Goal: Communication & Community: Answer question/provide support

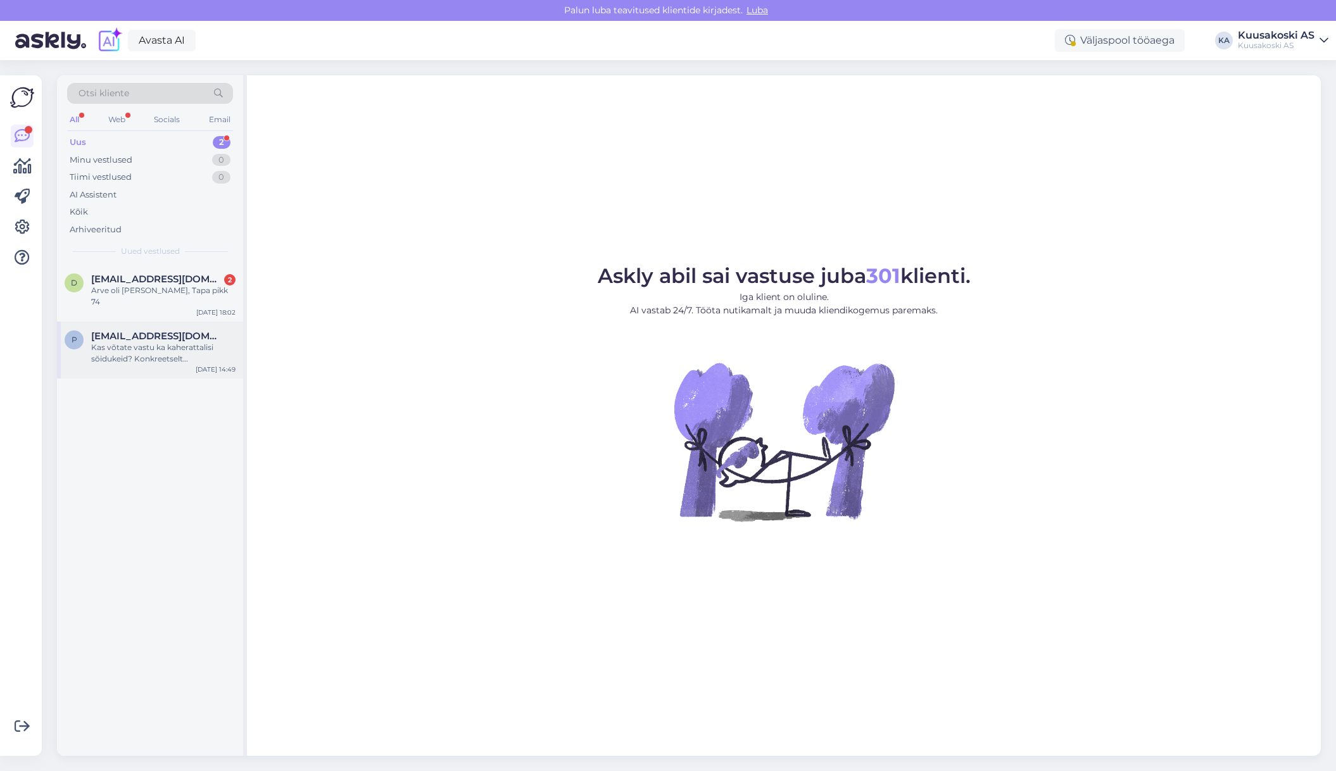
click at [141, 342] on div "Kas võtate vastu ka kaherattalisi sõidukeid? Konkreetselt [PERSON_NAME] utilise…" at bounding box center [163, 353] width 144 height 23
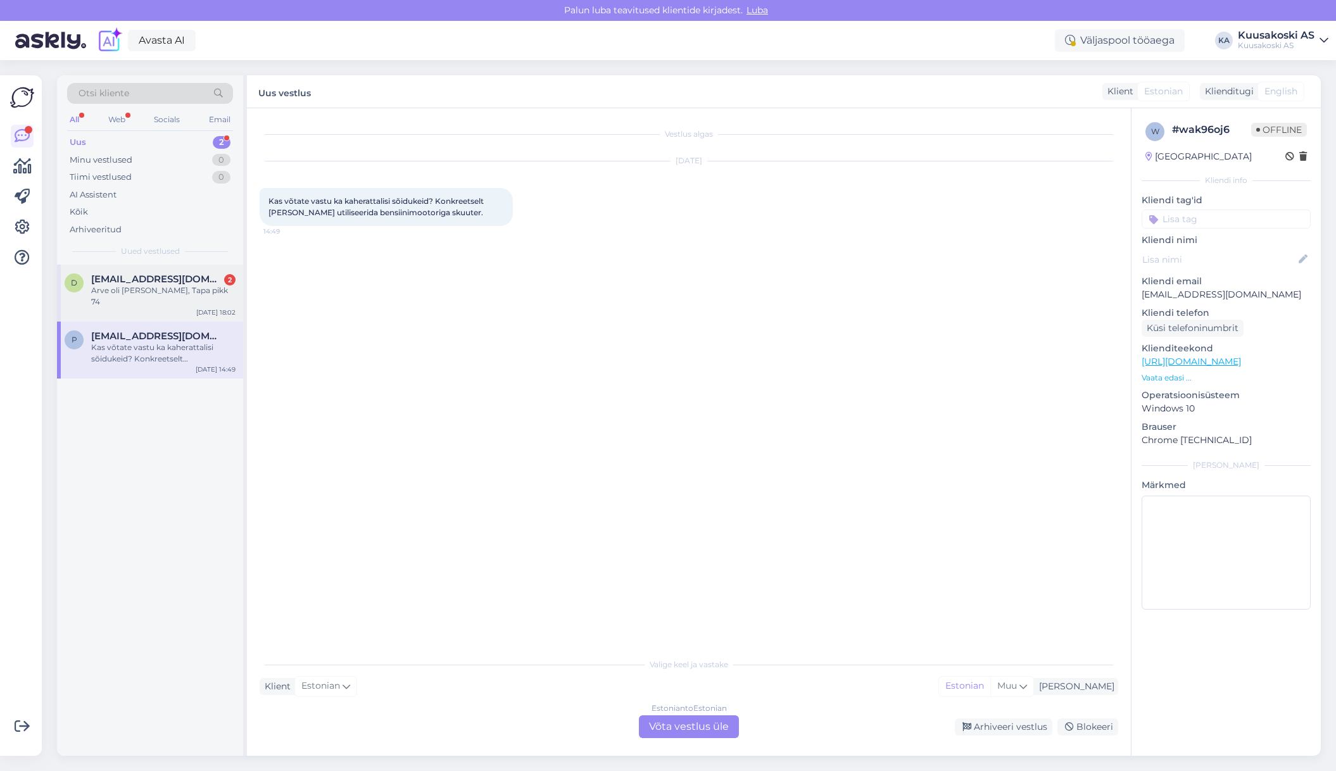
click at [128, 281] on span "[EMAIL_ADDRESS][DOMAIN_NAME]" at bounding box center [157, 279] width 132 height 11
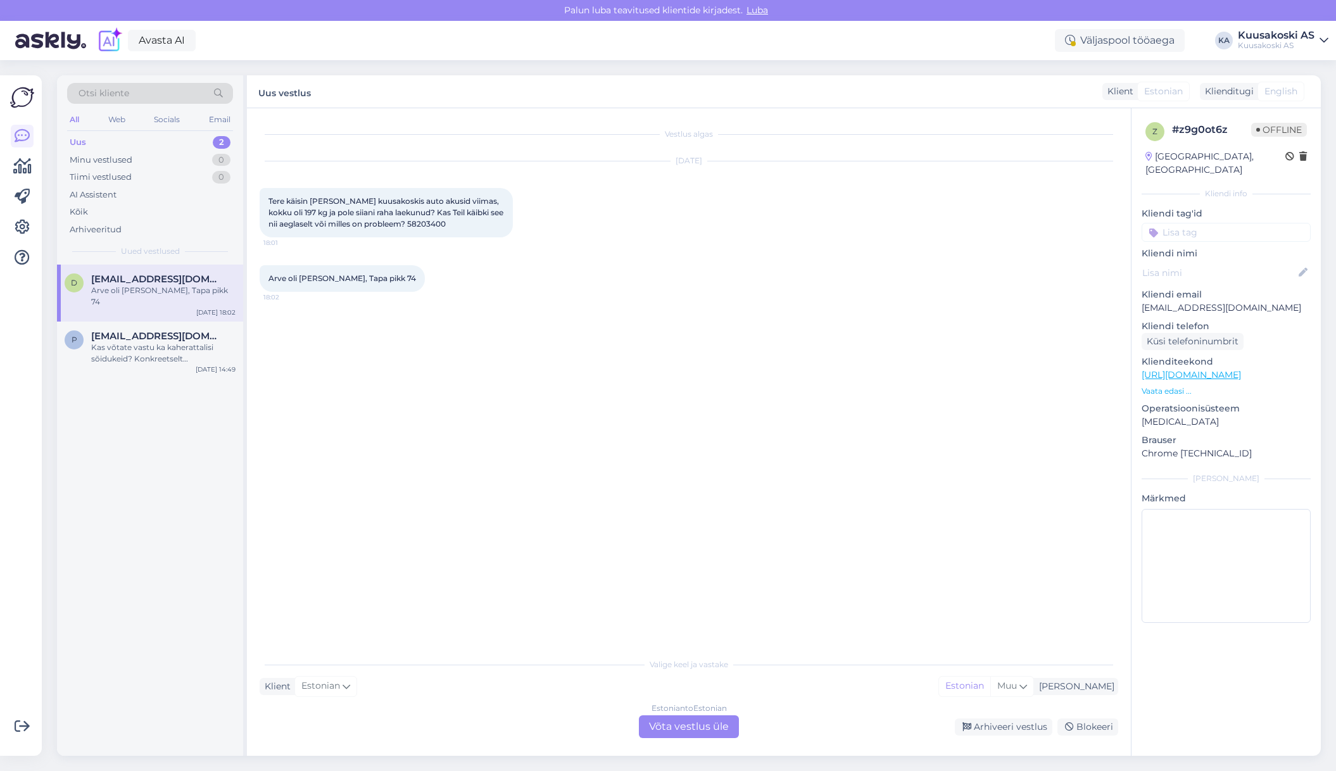
click at [652, 727] on div "Estonian to Estonian Võta vestlus üle" at bounding box center [689, 727] width 100 height 23
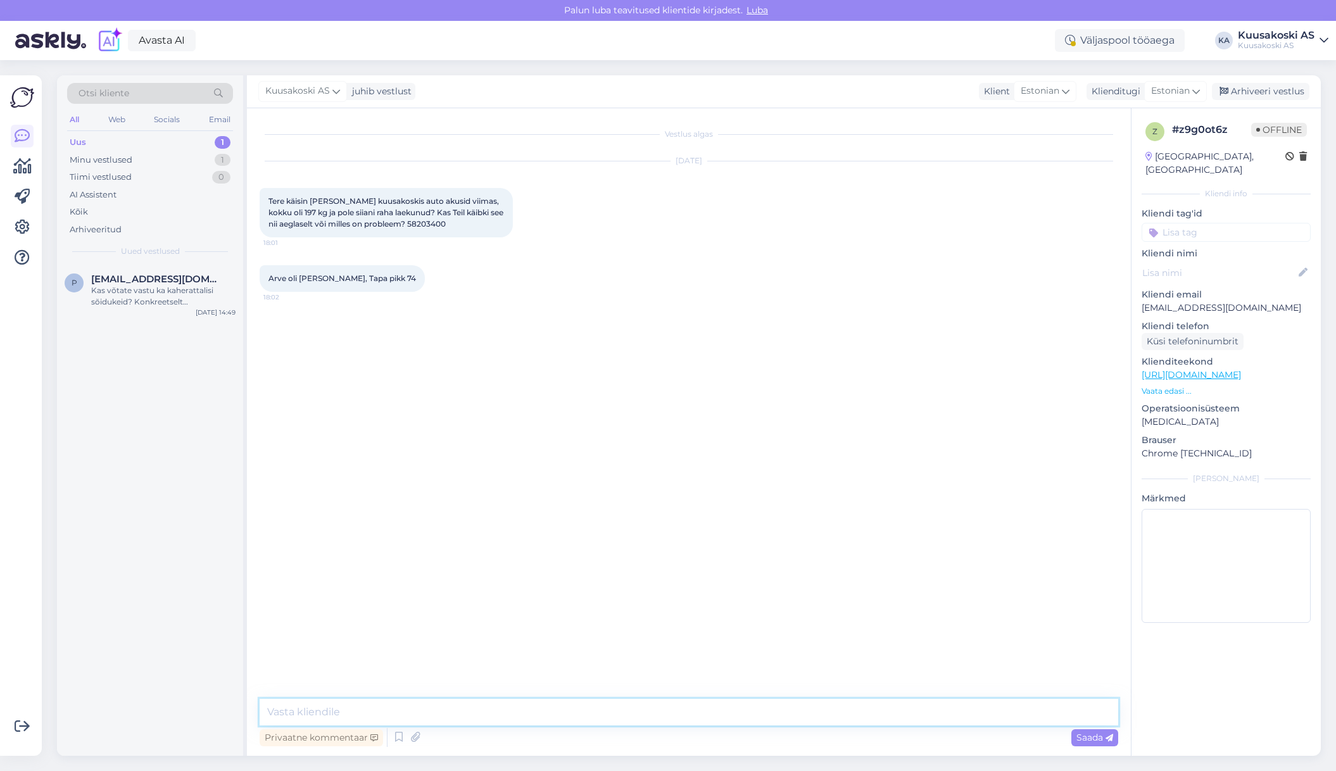
click at [355, 707] on textarea at bounding box center [689, 712] width 859 height 27
click at [417, 737] on icon at bounding box center [416, 737] width 18 height 19
click at [399, 735] on icon at bounding box center [398, 737] width 15 height 19
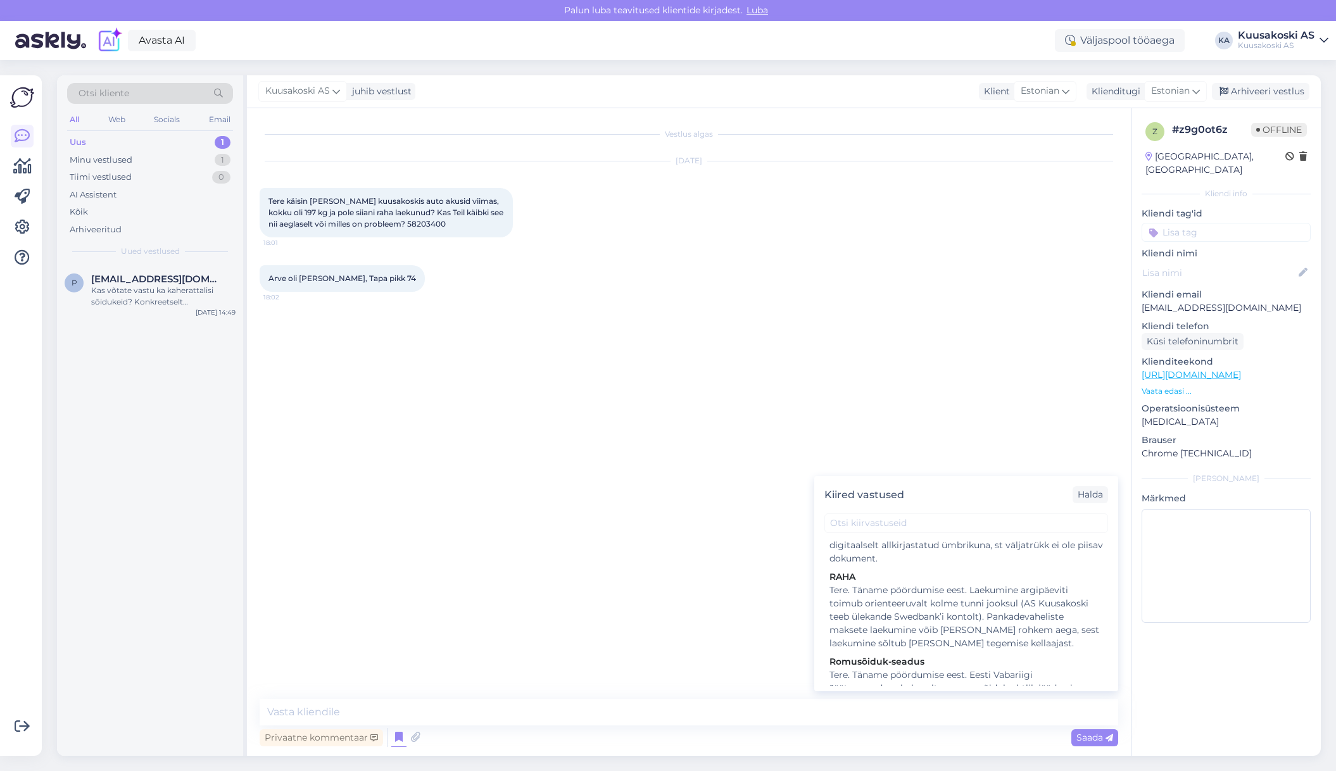
scroll to position [1393, 0]
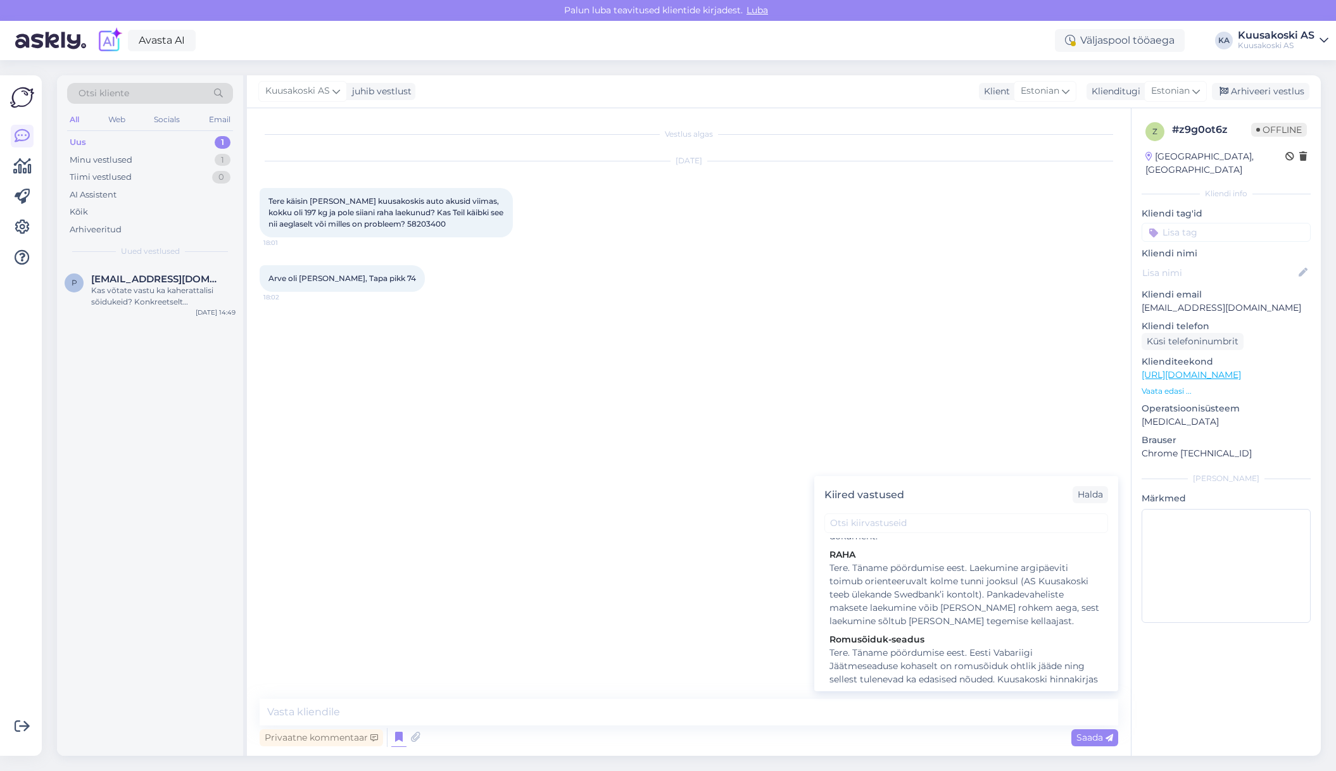
click at [943, 601] on div "Tere. Täname pöördumise eest. Laekumine argipäeviti toimub orienteeruvalt kolme…" at bounding box center [967, 595] width 274 height 66
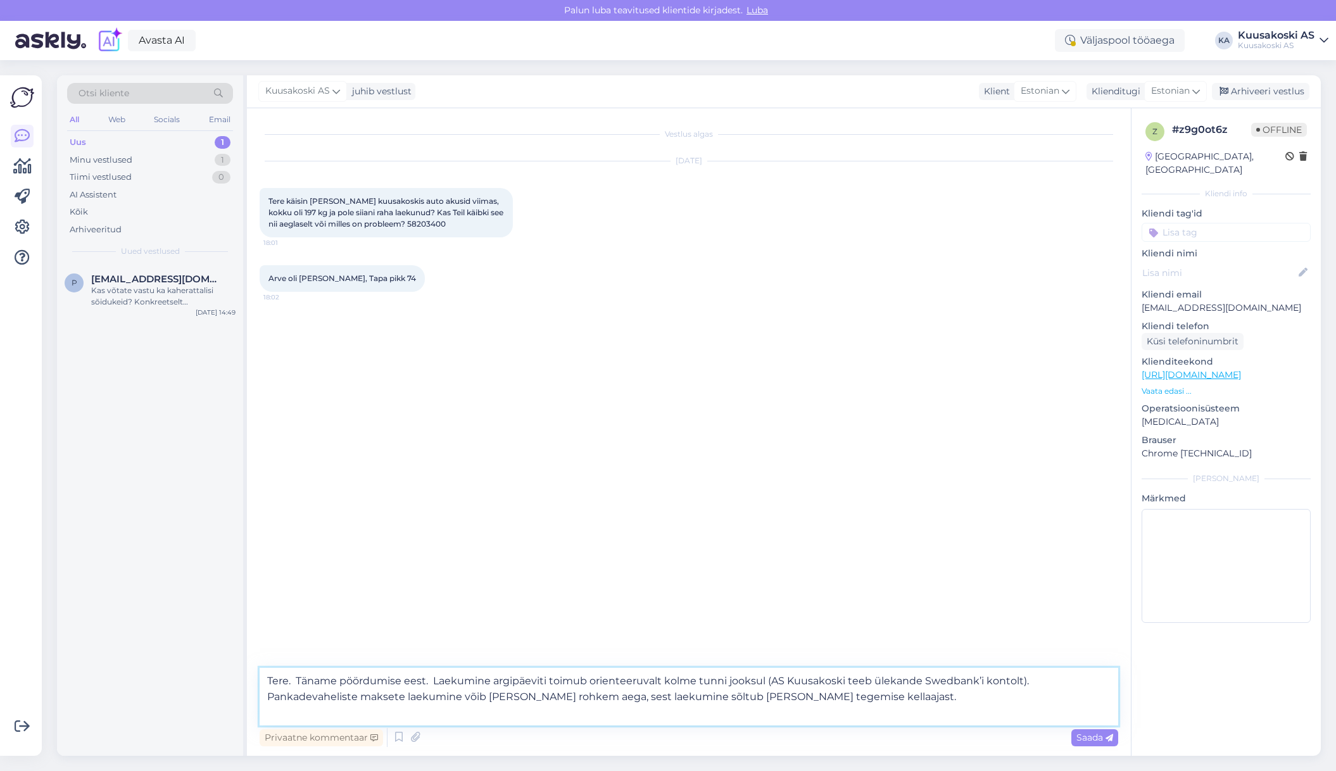
click at [433, 679] on textarea "Tere. Täname pöördumise eest. Laekumine argipäeviti toimub orienteeruvalt kolme…" at bounding box center [689, 697] width 859 height 58
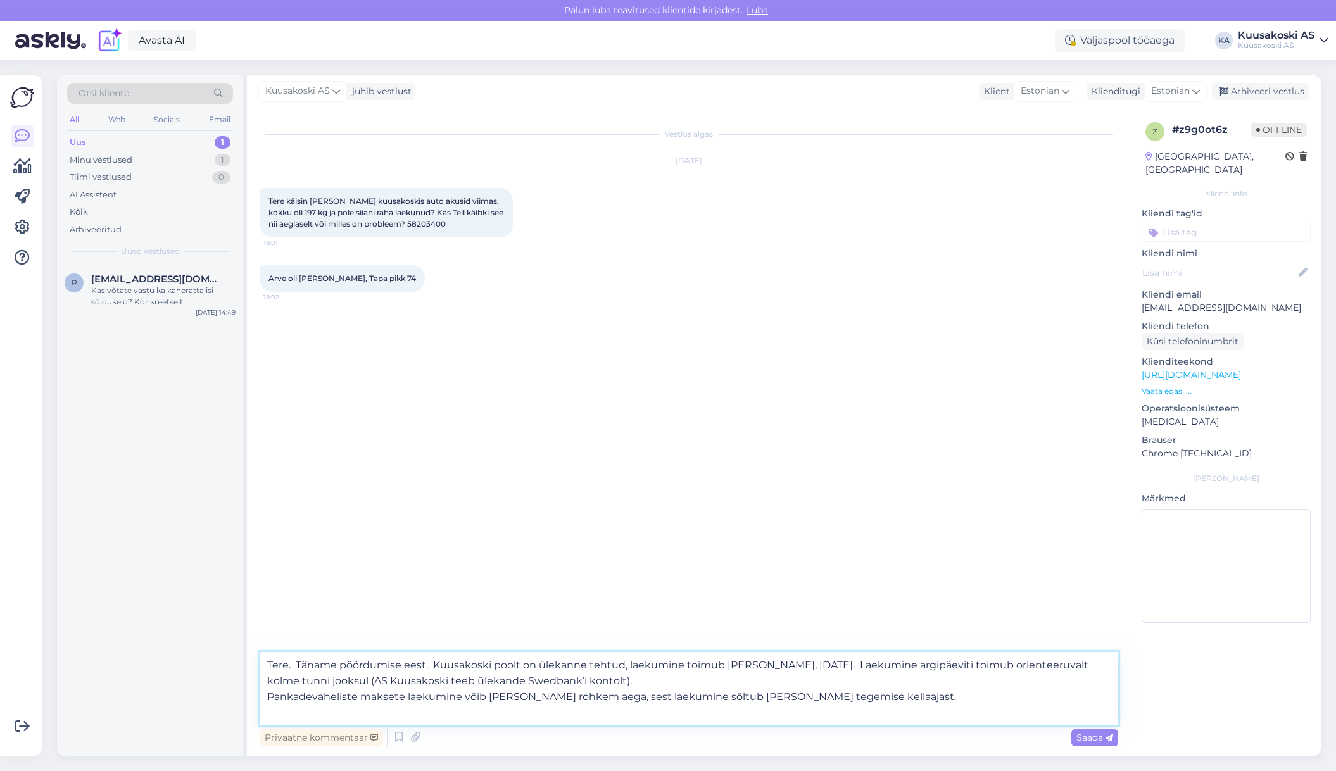
click at [853, 697] on textarea "Tere. Täname pöördumise eest. Kuusakoski poolt on ülekanne tehtud, laekumine to…" at bounding box center [689, 688] width 859 height 73
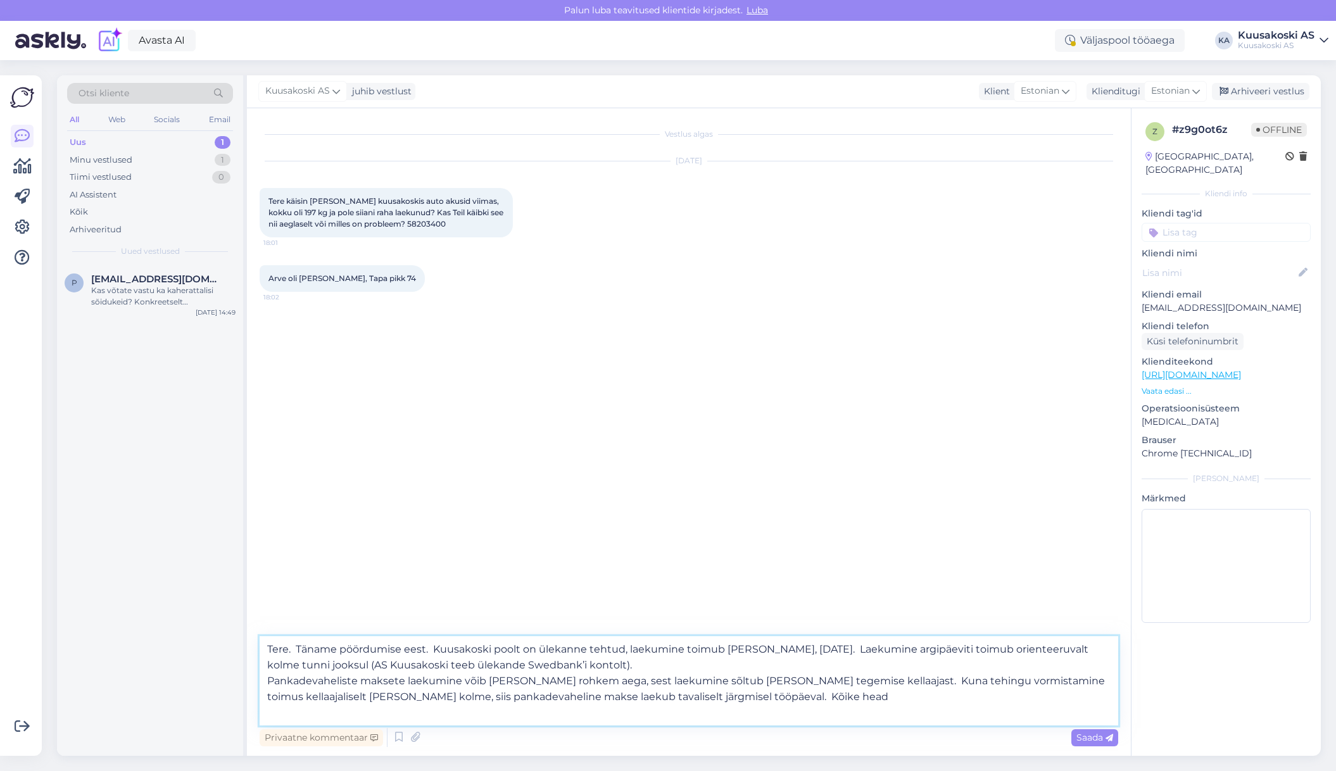
type textarea "Tere. Täname pöördumise eest. Kuusakoski poolt on ülekanne tehtud, laekumine to…"
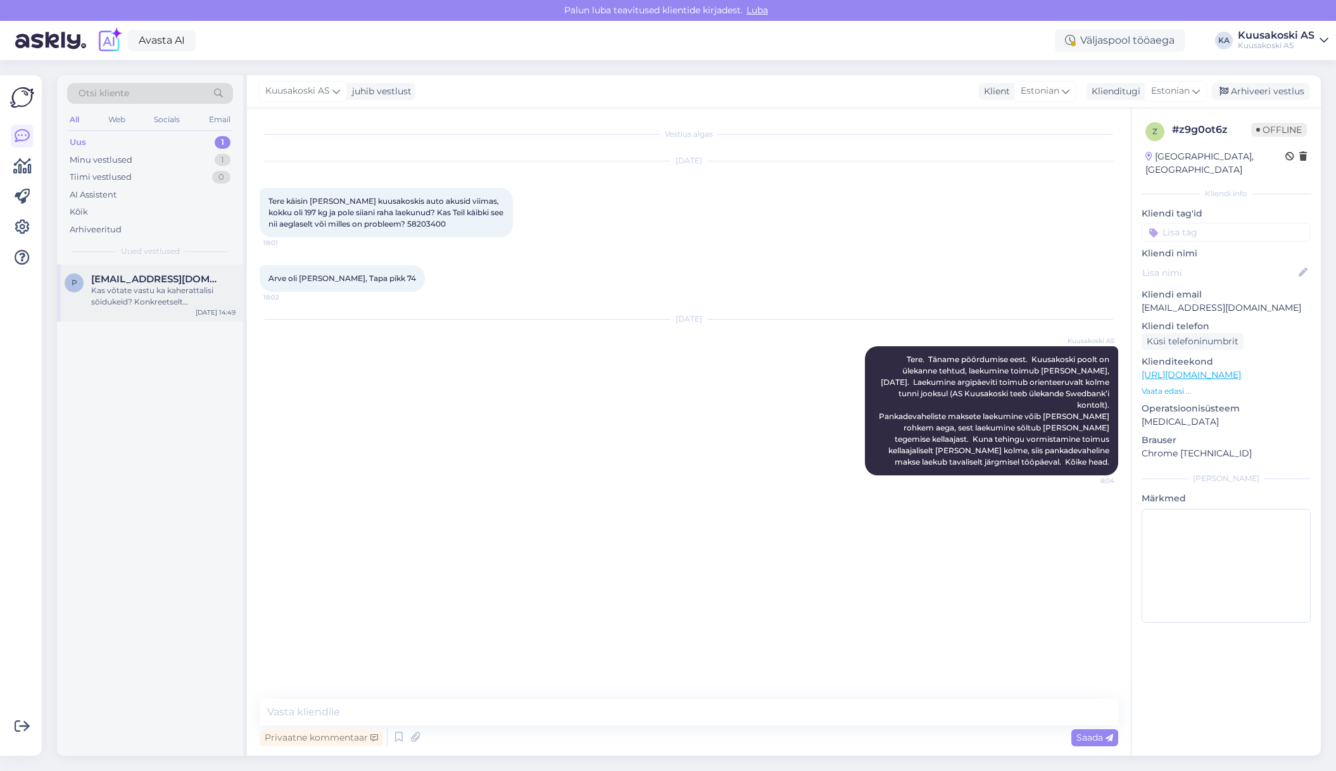
click at [172, 309] on div "p [EMAIL_ADDRESS][DOMAIN_NAME] Kas võtate vastu ka kaherattalisi sõidukeid? Kon…" at bounding box center [150, 293] width 186 height 57
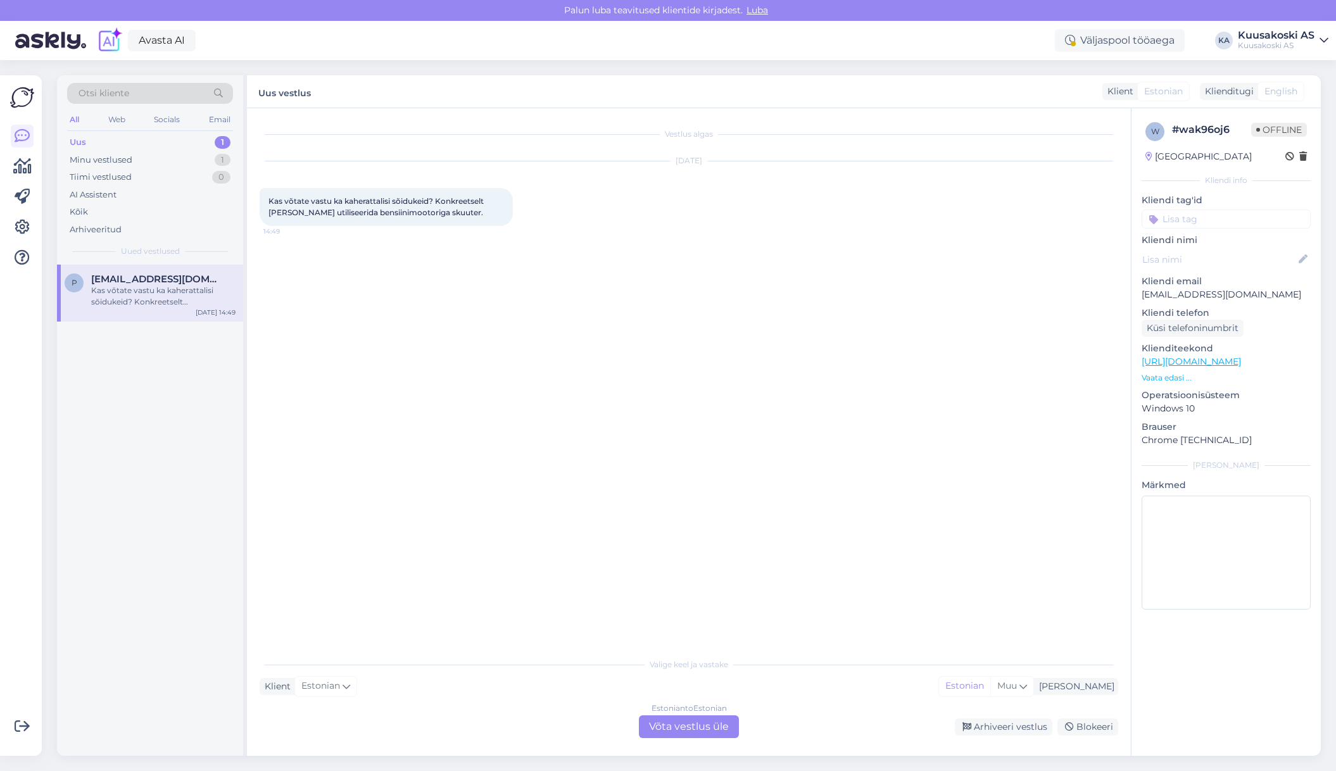
click at [676, 726] on div "Estonian to Estonian Võta vestlus üle" at bounding box center [689, 727] width 100 height 23
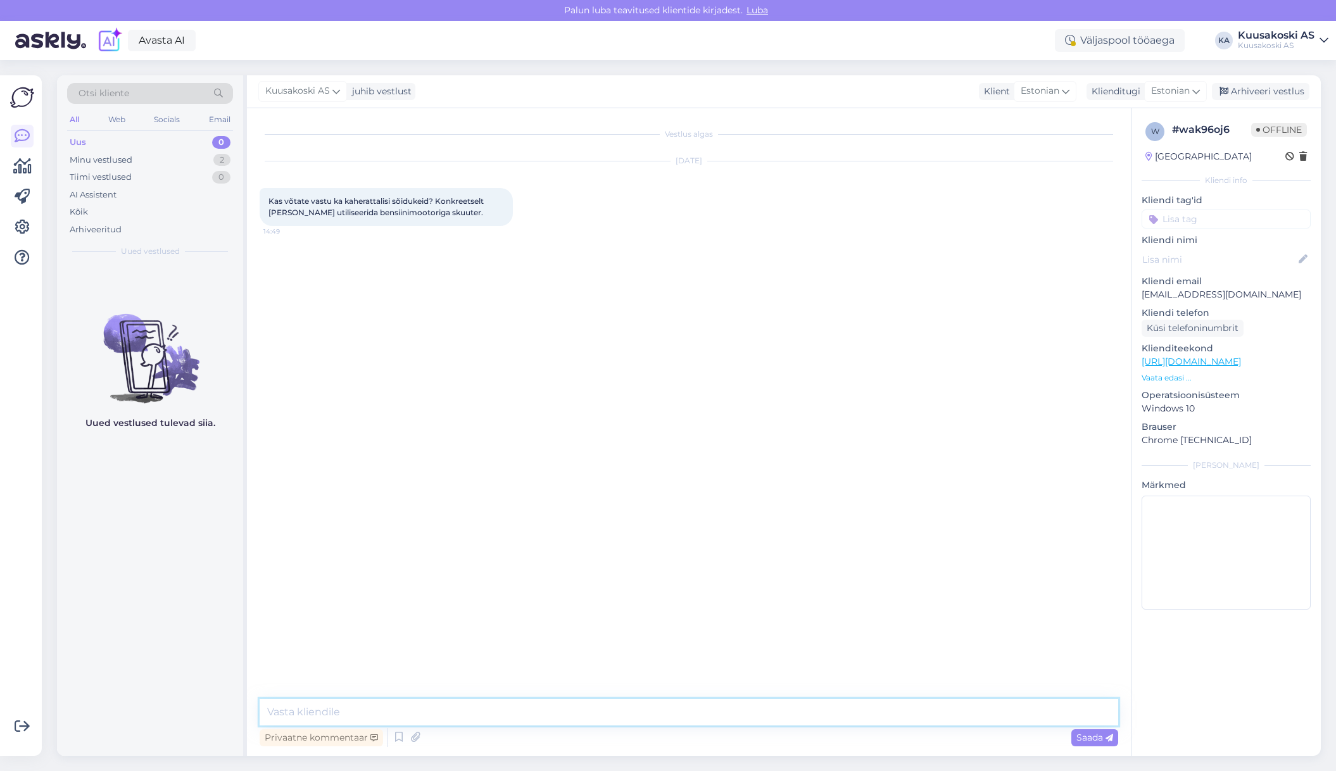
click at [329, 714] on textarea at bounding box center [689, 712] width 859 height 27
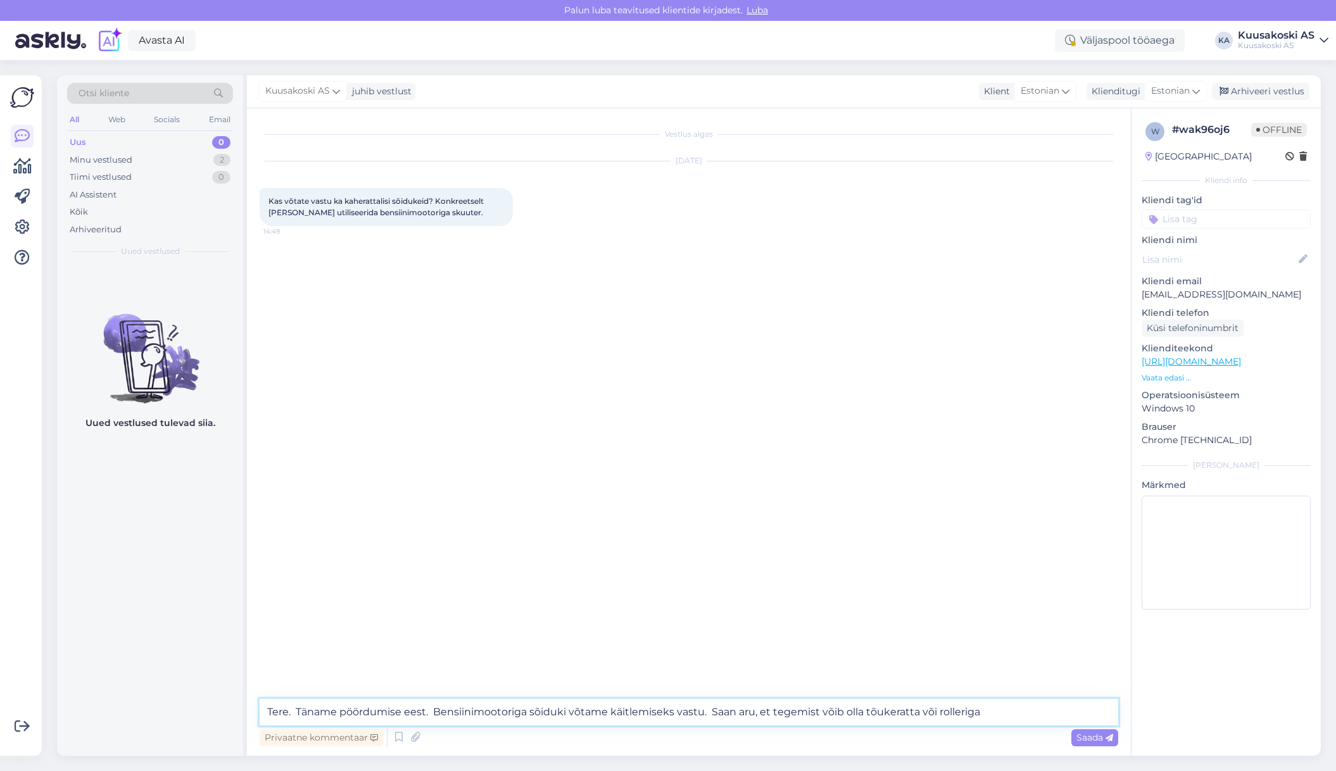
drag, startPoint x: 861, startPoint y: 712, endPoint x: 710, endPoint y: 713, distance: 150.7
click at [710, 713] on textarea "Tere. Täname pöördumise eest. Bensiinimootoriga sõiduki võtame käitlemiseks vas…" at bounding box center [689, 712] width 859 height 27
click at [914, 715] on textarea "Tere. Täname pöördumise eest. Bensiinimootoriga sõiduki võtame käitlemiseks vas…" at bounding box center [689, 712] width 859 height 27
click at [702, 716] on textarea "Tere. Täname pöördumise eest. Bensiinimootoriga sõiduki võtame käitlemiseks vas…" at bounding box center [689, 712] width 859 height 27
click at [891, 718] on textarea "Tere. Täname pöördumise eest. Bensiinimootoriga sõiduki võtame käitlemiseks vas…" at bounding box center [689, 712] width 859 height 27
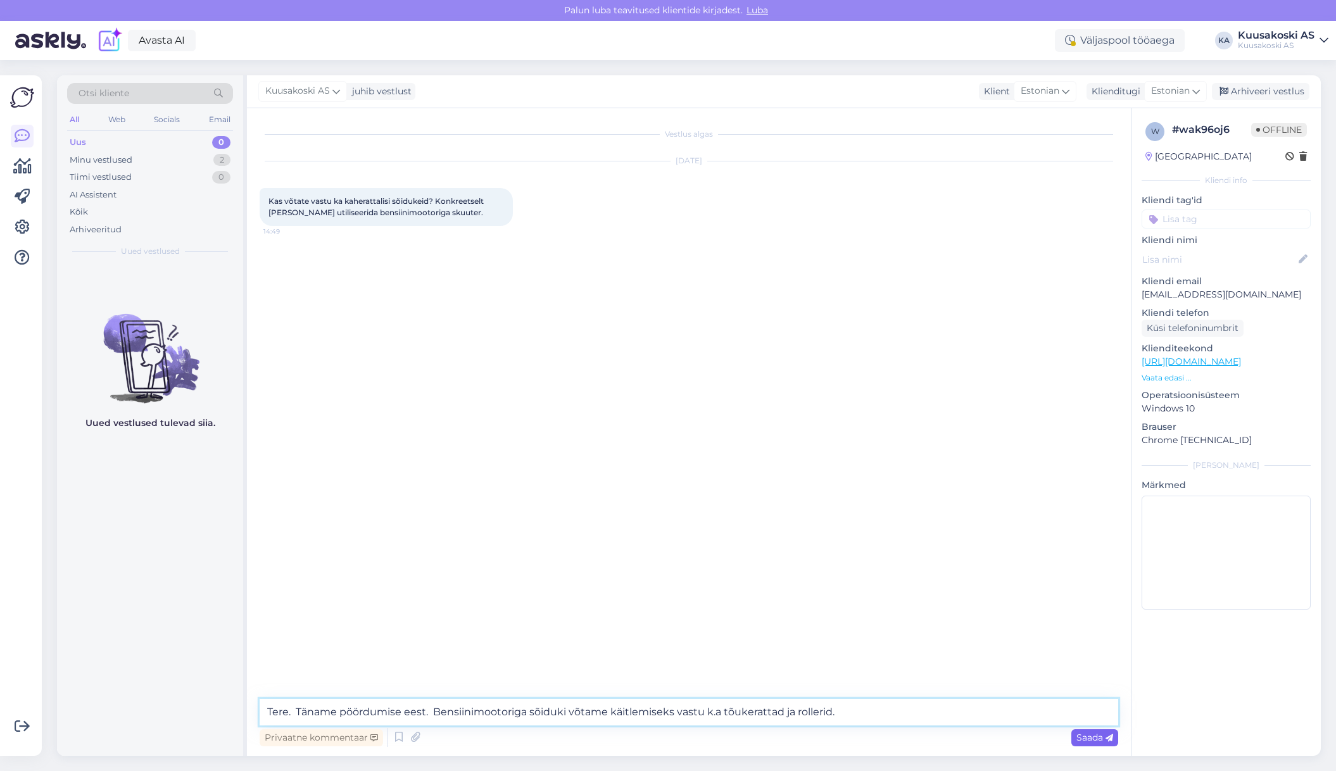
type textarea "Tere. Täname pöördumise eest. Bensiinimootoriga sõiduki võtame käitlemiseks vas…"
click at [1095, 741] on span "Saada" at bounding box center [1094, 737] width 37 height 11
